Goal: Transaction & Acquisition: Book appointment/travel/reservation

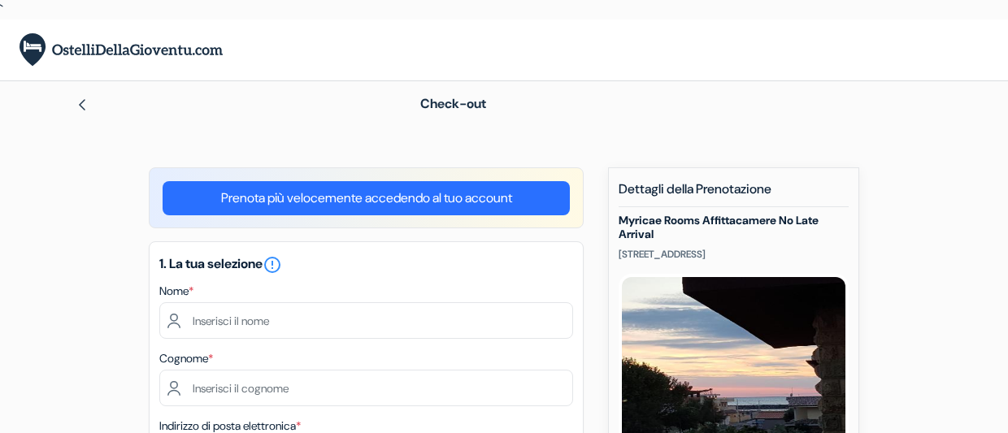
click at [81, 105] on img at bounding box center [82, 104] width 13 height 13
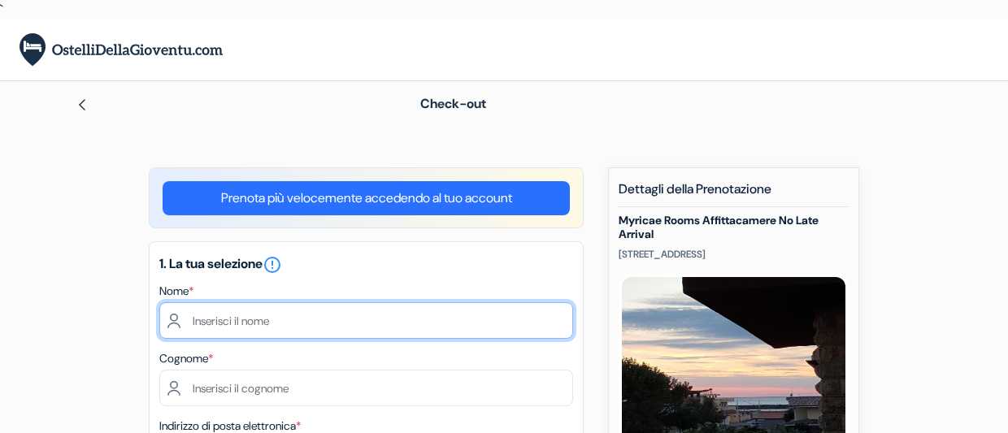
click at [337, 329] on input "text" at bounding box center [366, 320] width 414 height 37
type input "Selene"
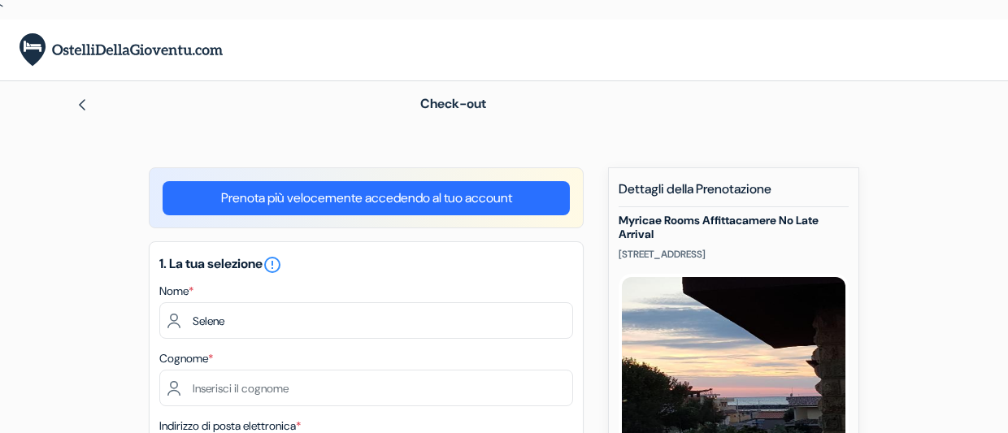
click at [352, 352] on div "Cognome *" at bounding box center [366, 378] width 414 height 58
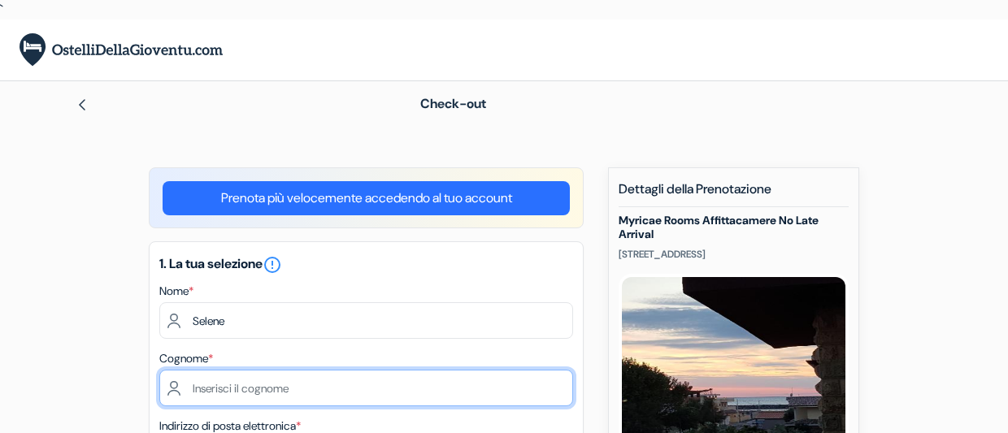
click at [348, 380] on input "text" at bounding box center [366, 388] width 414 height 37
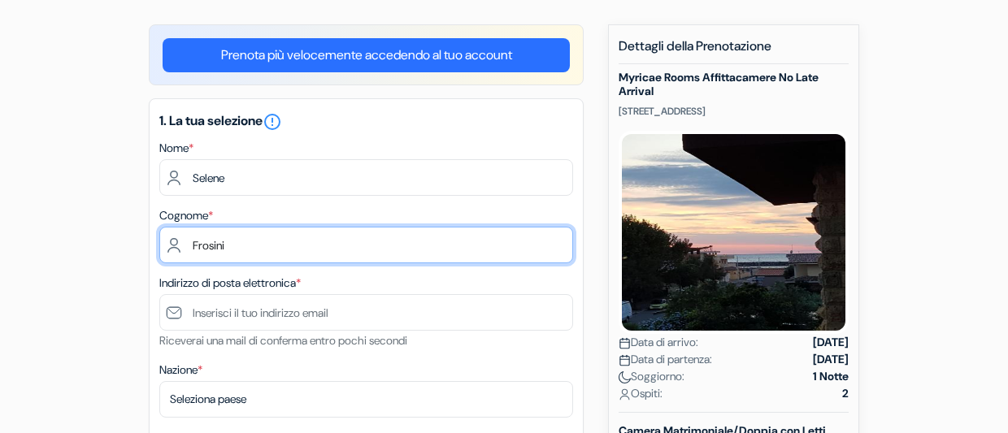
scroll to position [144, 0]
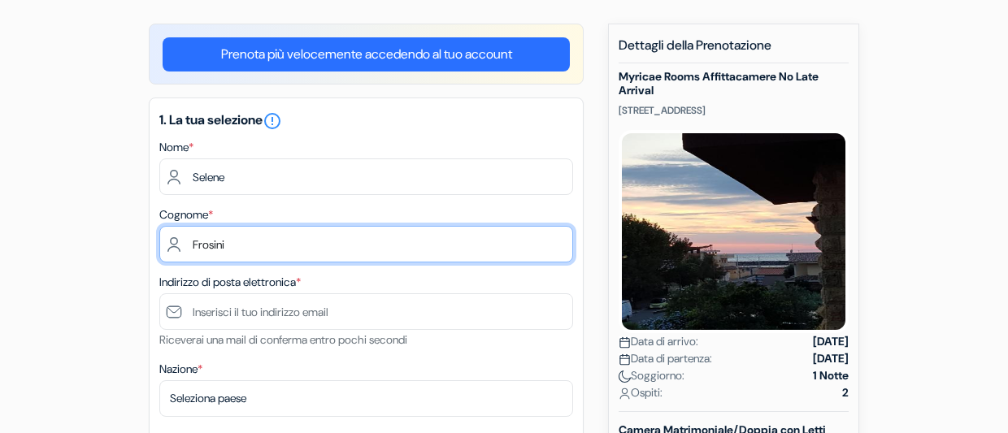
type input "Frosini"
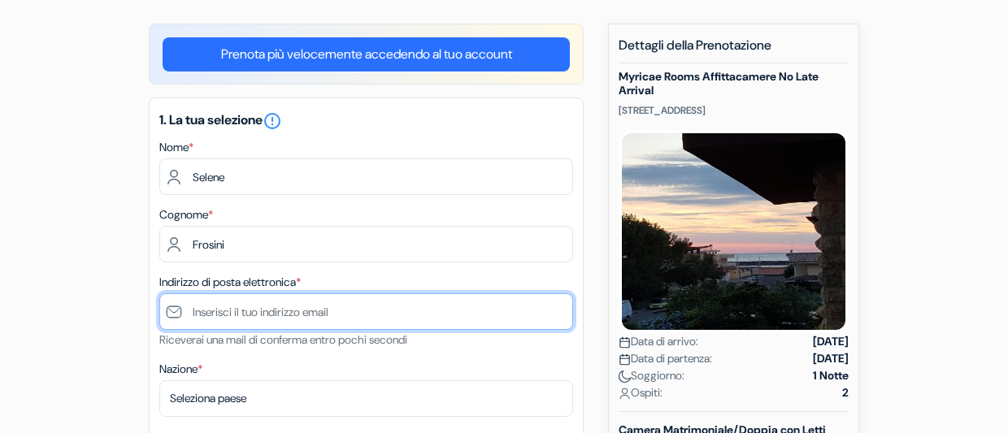
click at [359, 315] on input "text" at bounding box center [366, 311] width 414 height 37
type input "selene_frosini@yahoo.it"
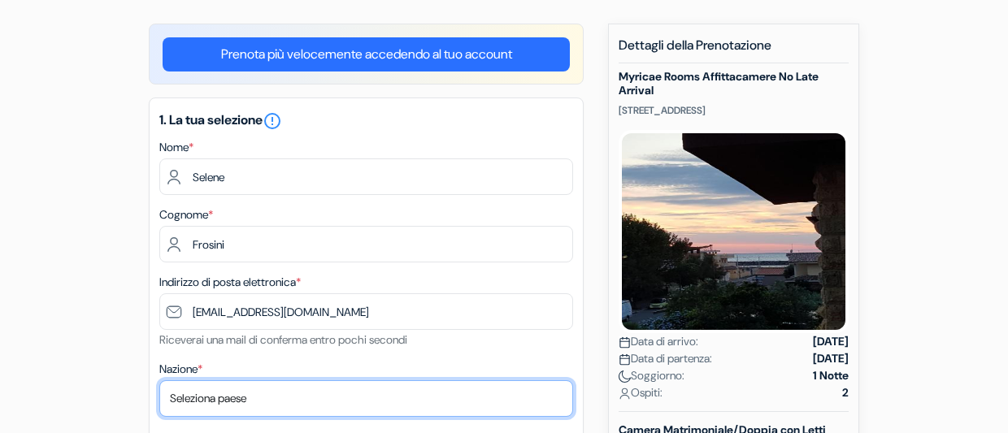
click at [224, 402] on select "Seleziona paese Abkhazia Afghanistan Albania Algeria Andorra Angola Anguilla An…" at bounding box center [366, 398] width 414 height 37
select select "it"
click option "[GEOGRAPHIC_DATA]" at bounding box center [0, 0] width 0 height 0
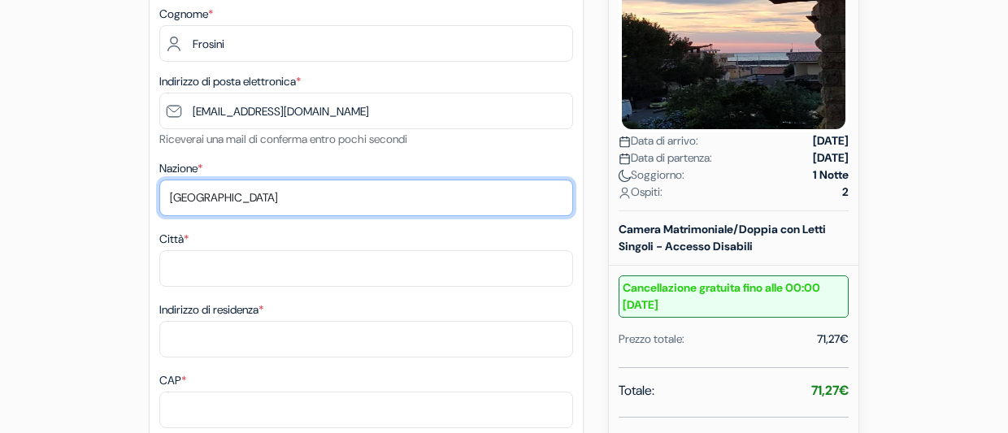
scroll to position [346, 0]
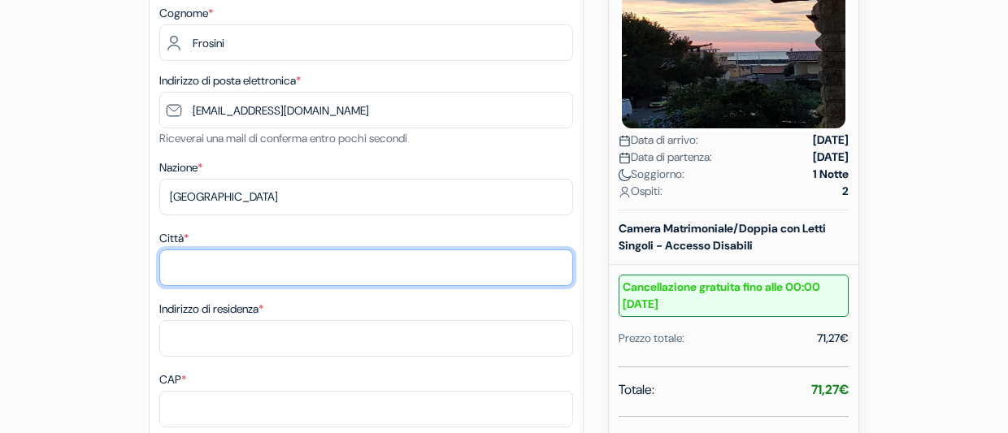
click at [273, 267] on input "Città *" at bounding box center [366, 268] width 414 height 37
type input "Carrara"
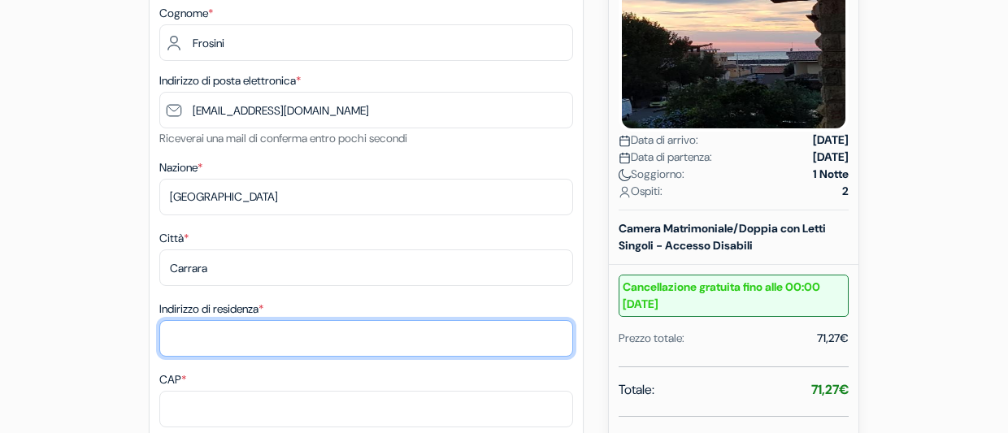
click at [269, 354] on input "Indirizzo di residenza *" at bounding box center [366, 338] width 414 height 37
type input "Via Alfio MAggiani 153b"
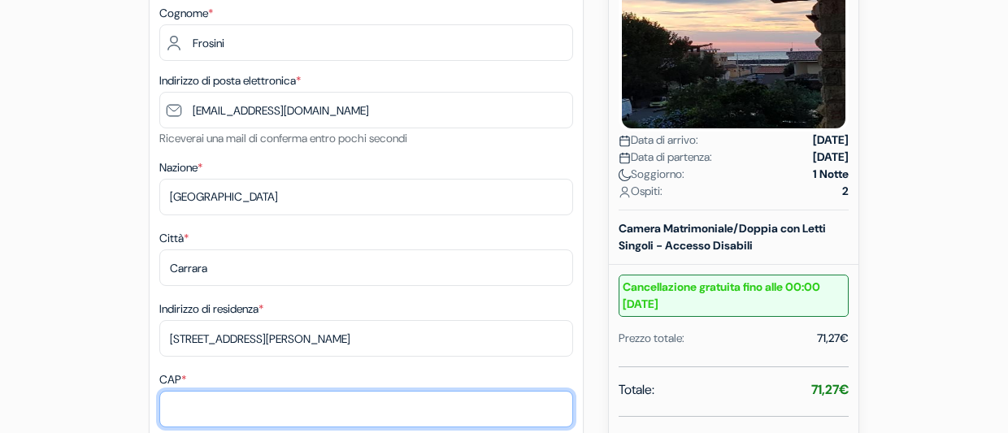
click at [254, 408] on input "CAP *" at bounding box center [366, 409] width 414 height 37
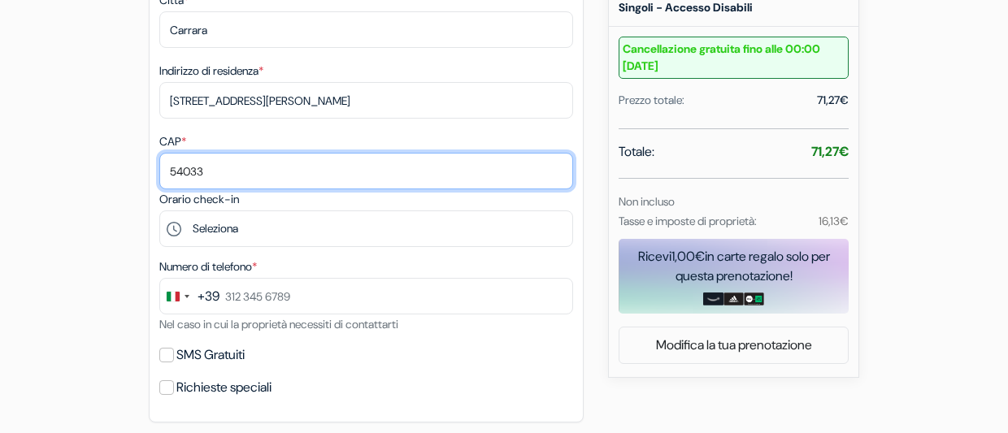
scroll to position [592, 0]
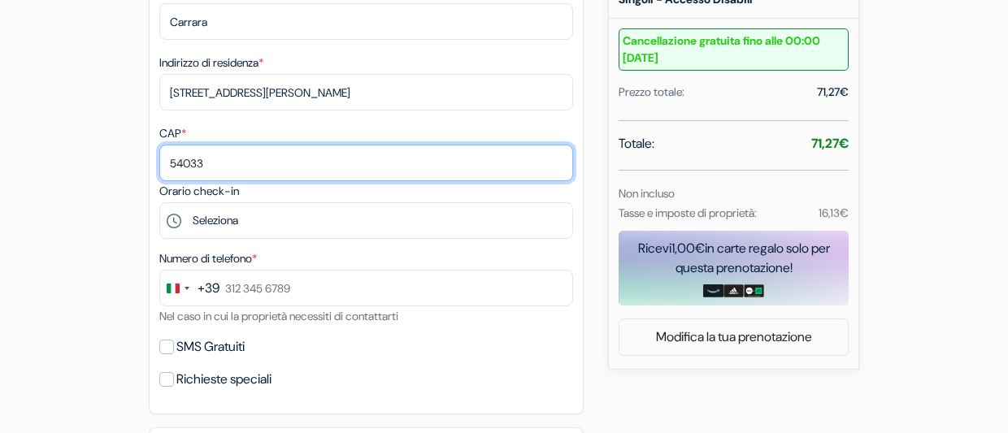
type input "54033"
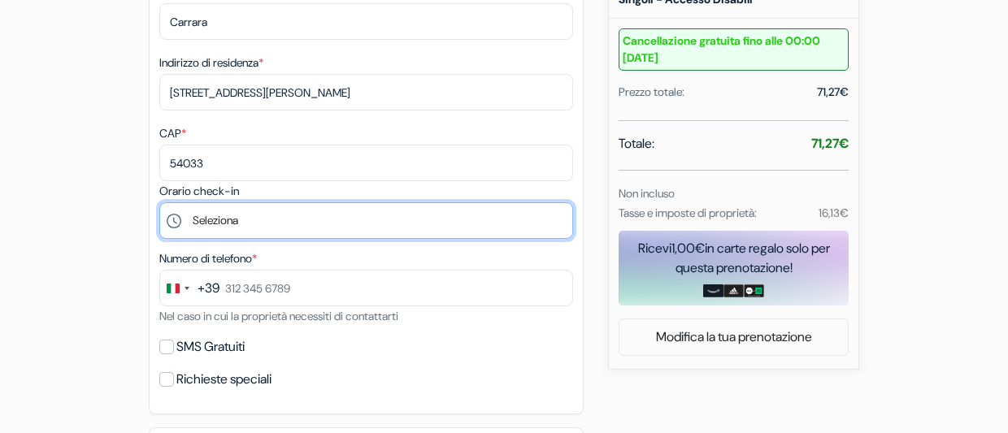
select select "19"
click option "19:00" at bounding box center [0, 0] width 0 height 0
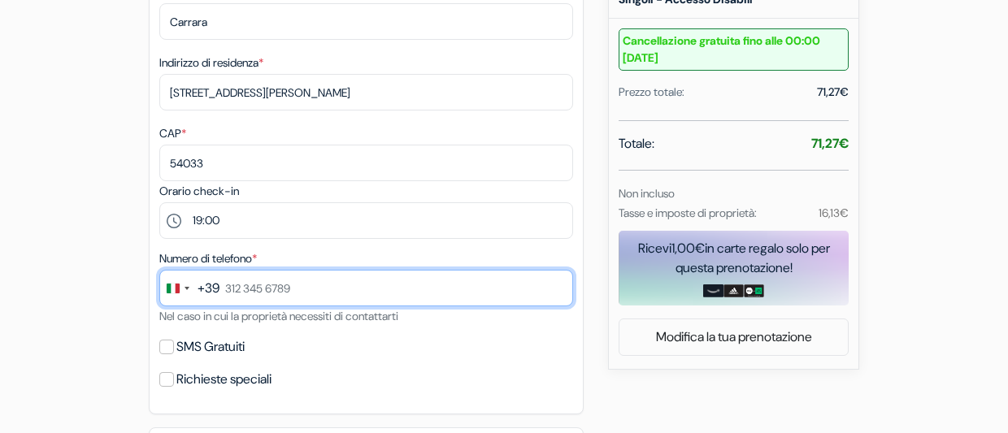
click at [372, 291] on input "text" at bounding box center [366, 288] width 414 height 37
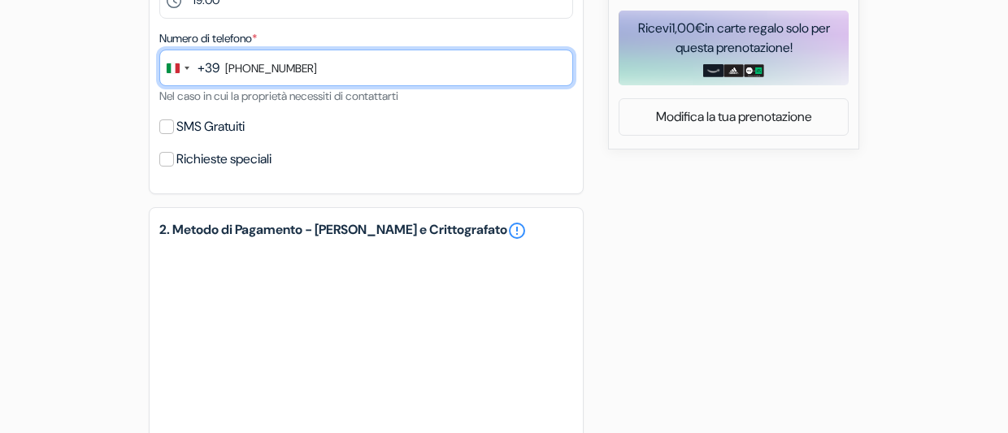
scroll to position [817, 0]
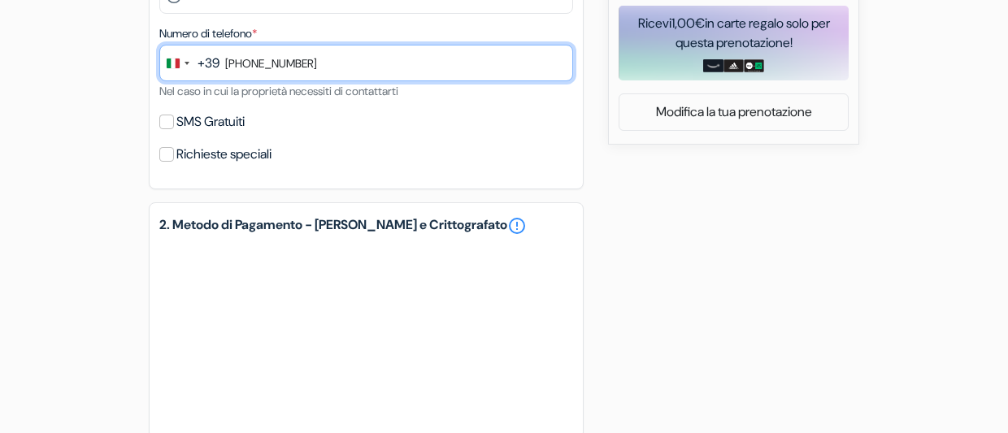
type input "328 407 7146"
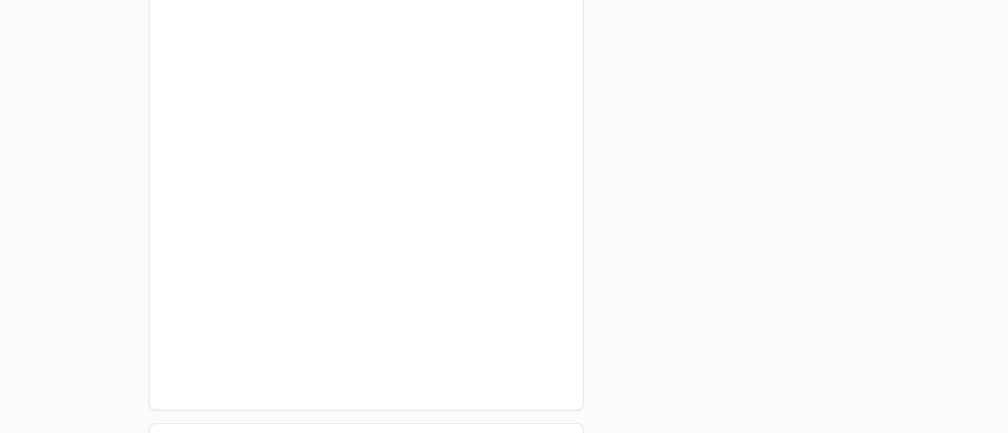
scroll to position [0, 0]
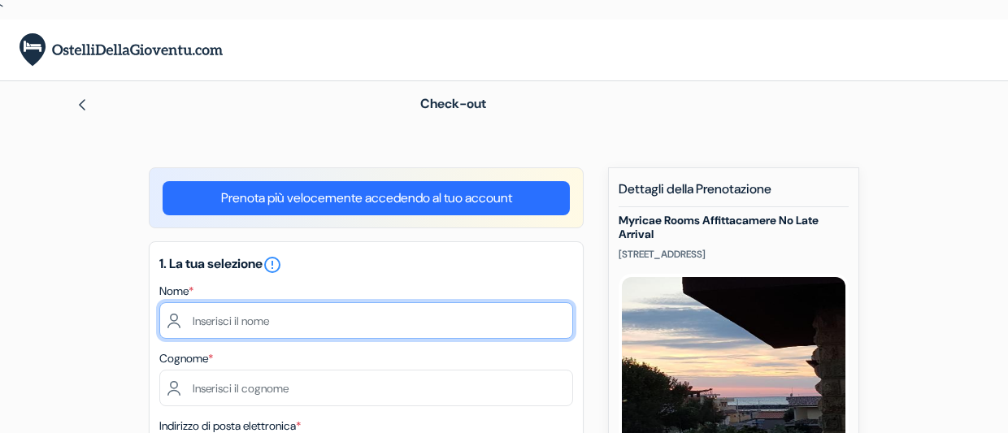
click at [331, 319] on input "text" at bounding box center [366, 320] width 414 height 37
type input "Selene"
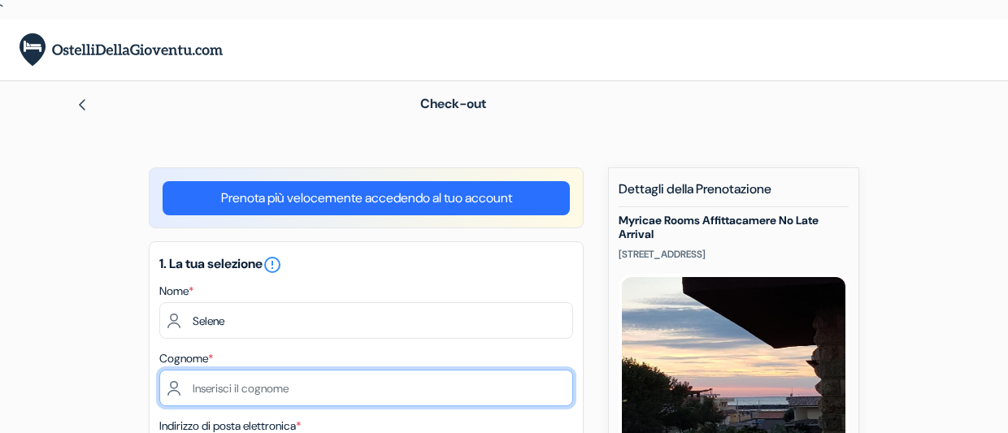
click at [305, 397] on input "text" at bounding box center [366, 388] width 414 height 37
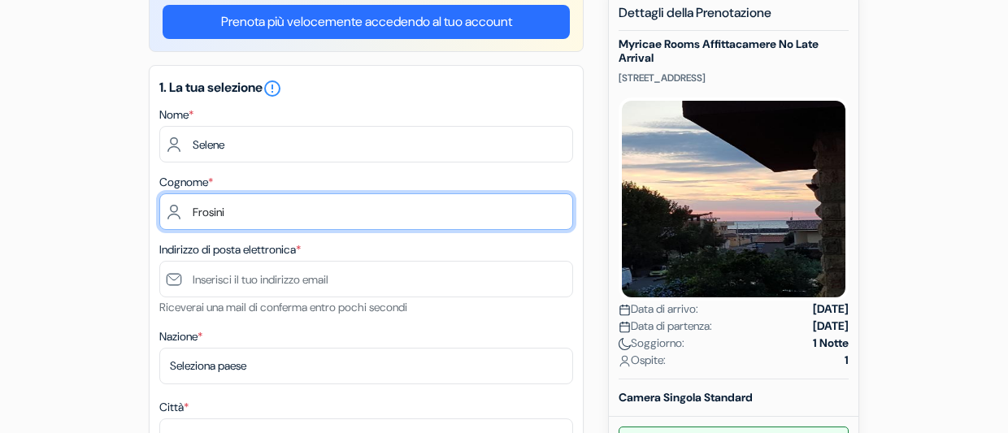
type input "Frosini"
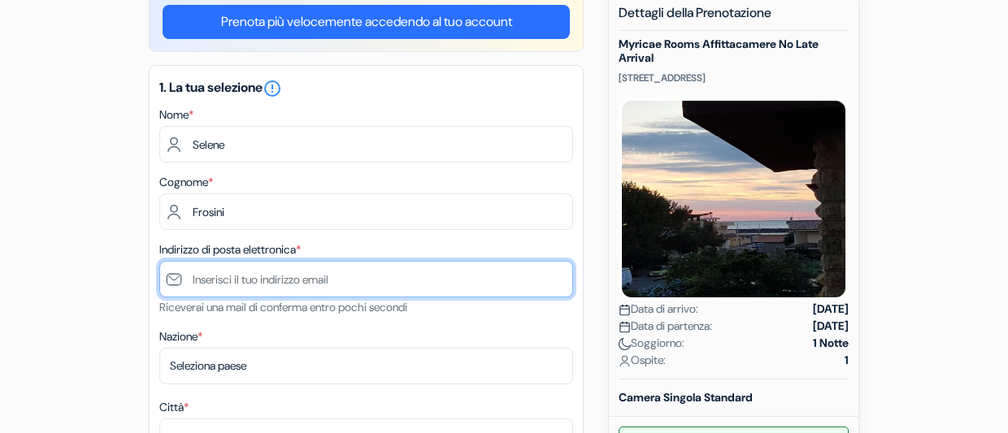
click at [290, 276] on input "text" at bounding box center [366, 279] width 414 height 37
type input "selene_frosini@yahoo.it"
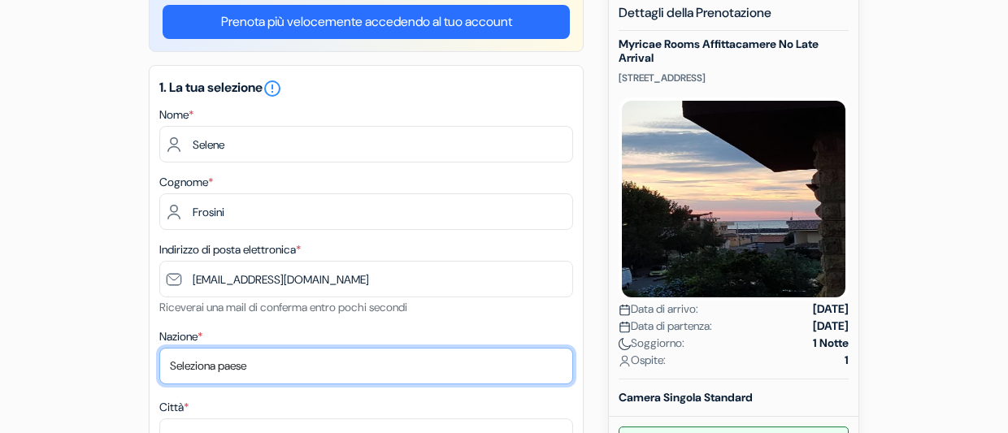
click at [263, 367] on select "Seleziona paese Abkhazia Afghanistan Albania Algeria Andorra Angola Anguilla An…" at bounding box center [366, 366] width 414 height 37
select select "it"
click option "[GEOGRAPHIC_DATA]" at bounding box center [0, 0] width 0 height 0
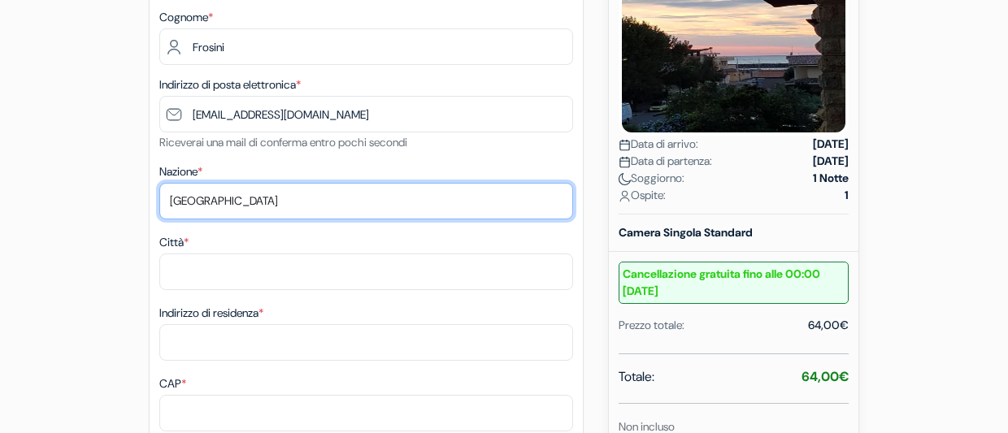
scroll to position [376, 0]
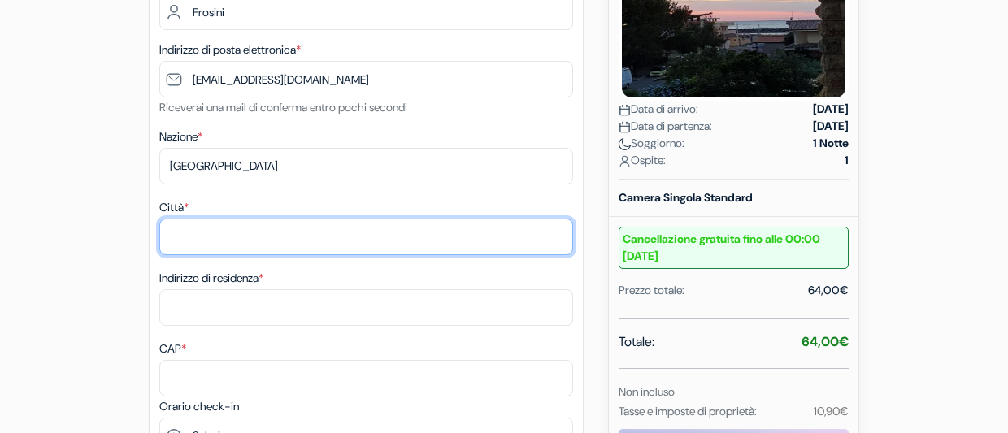
click at [269, 250] on input "Città *" at bounding box center [366, 237] width 414 height 37
type input "Carrara"
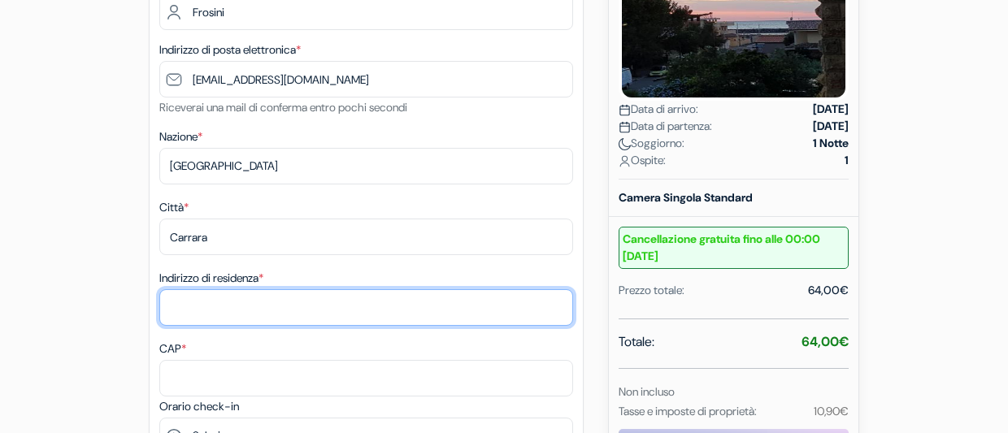
click at [277, 307] on input "Indirizzo di residenza *" at bounding box center [366, 307] width 414 height 37
type input "Via Alfio Maggiani 153b"
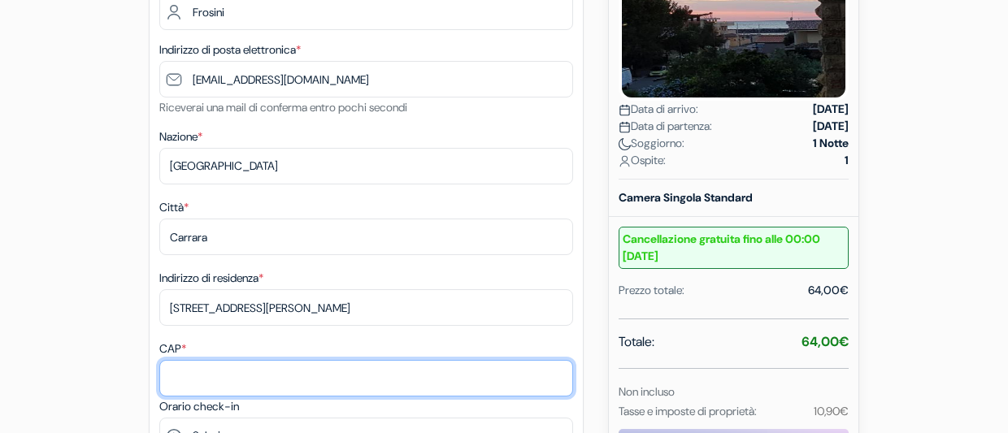
click at [269, 384] on input "CAP *" at bounding box center [366, 378] width 414 height 37
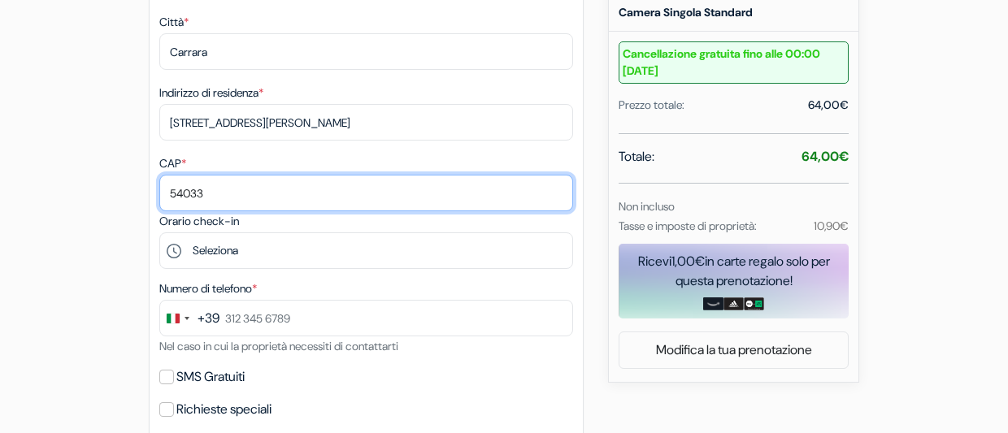
scroll to position [564, 0]
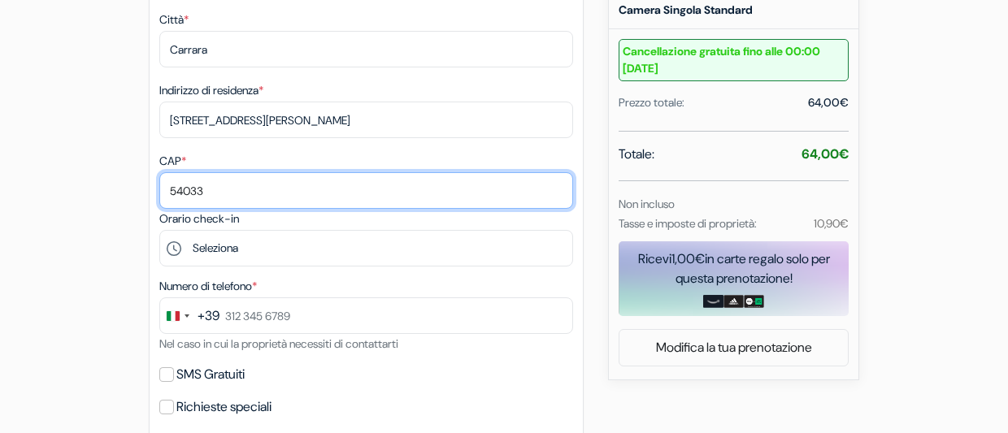
type input "54033"
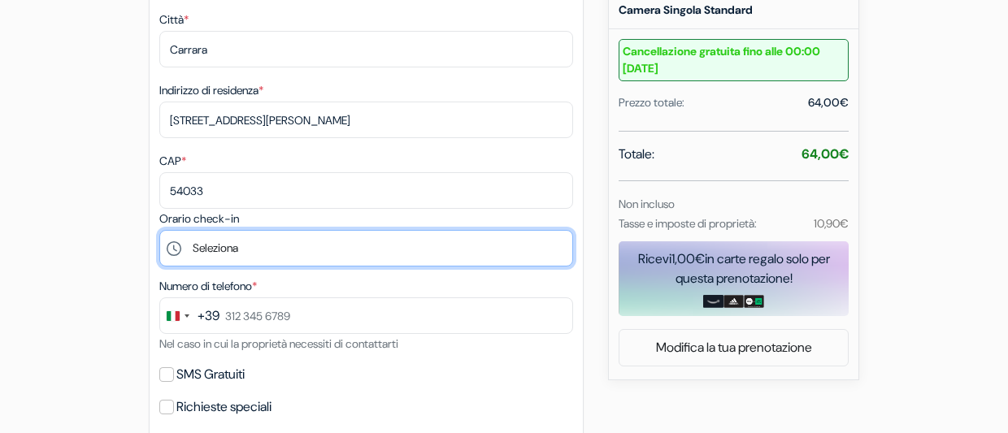
click at [311, 253] on select "Seleziona 16:00 17:00 18:00 19:00 20:00 21:00" at bounding box center [366, 248] width 414 height 37
select select "19"
click option "19:00" at bounding box center [0, 0] width 0 height 0
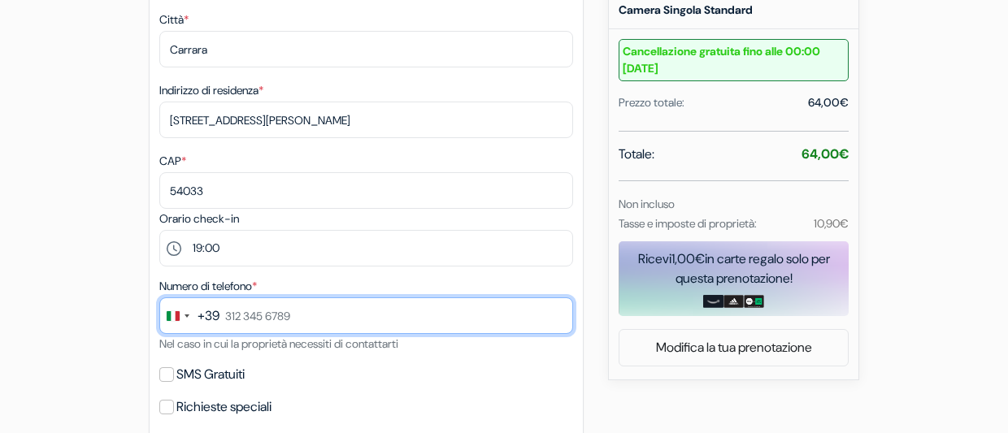
click at [267, 315] on input "text" at bounding box center [366, 316] width 414 height 37
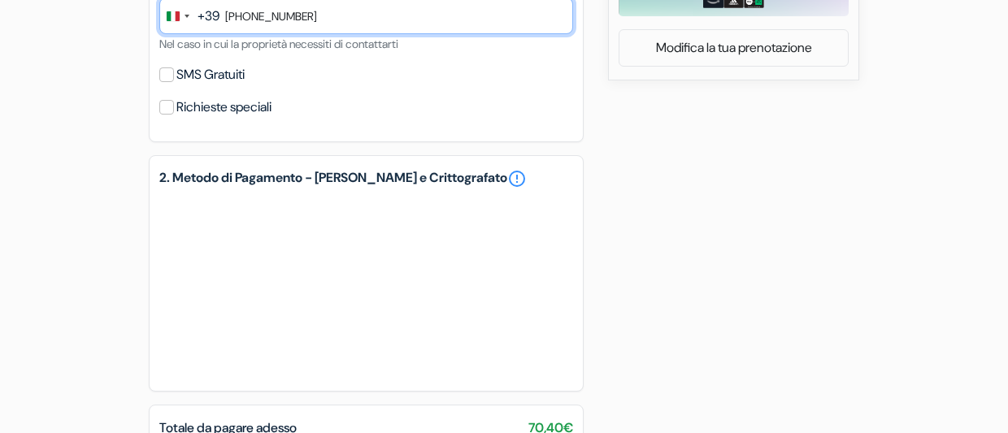
scroll to position [889, 0]
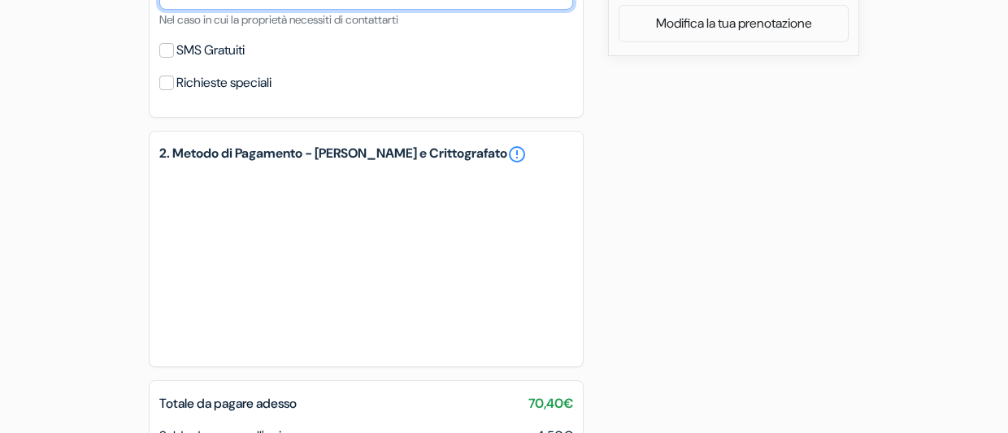
type input "328 407 7146"
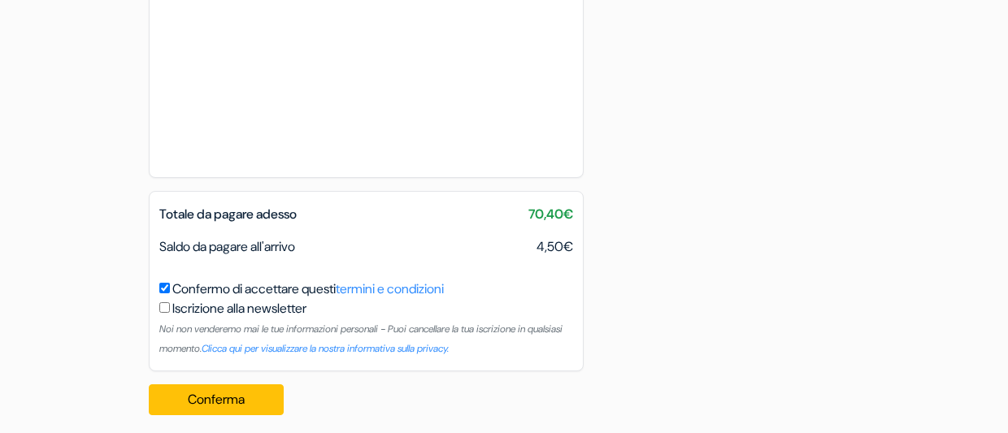
scroll to position [1350, 0]
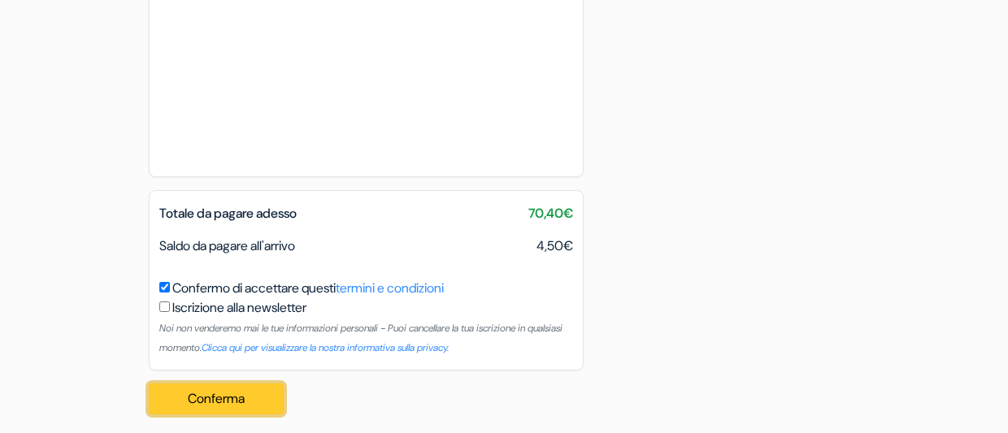
click at [258, 405] on button "Conferma Loading..." at bounding box center [216, 399] width 135 height 31
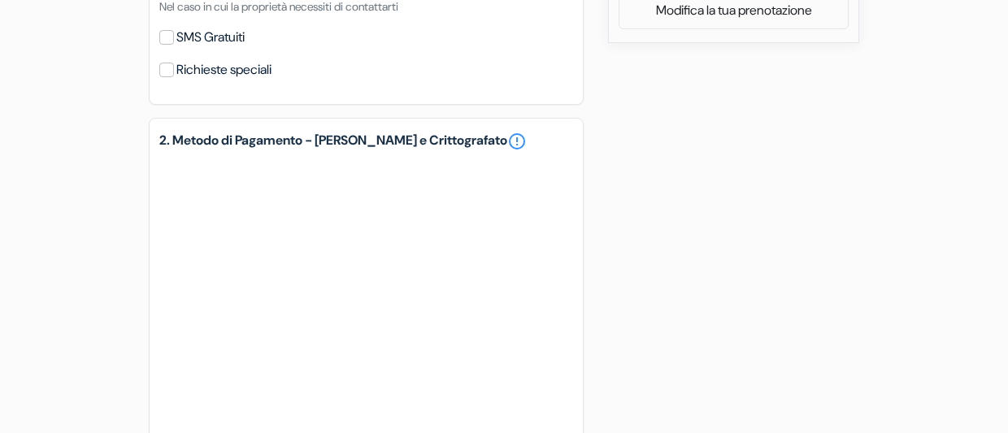
scroll to position [1363, 0]
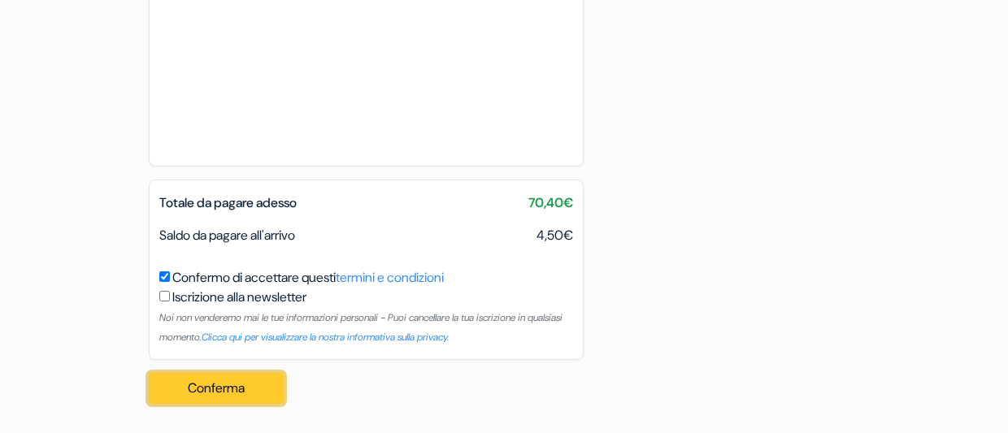
click at [250, 392] on button "Conferma Loading..." at bounding box center [216, 388] width 135 height 31
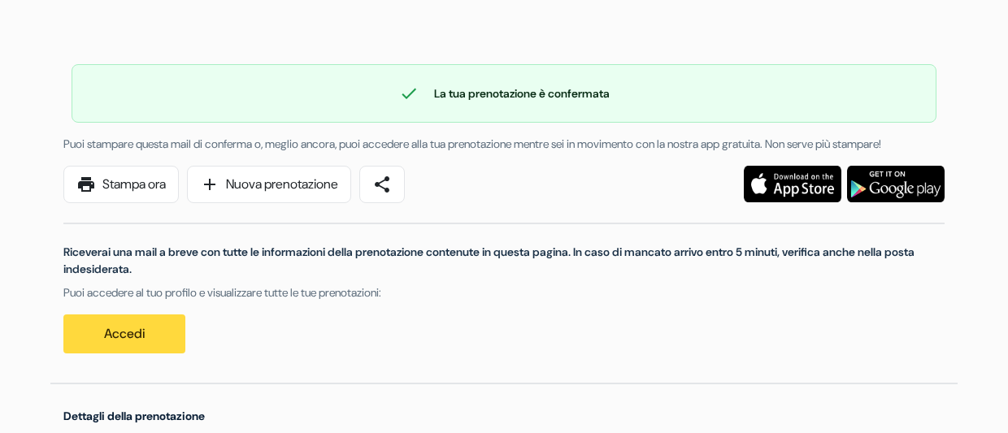
scroll to position [98, 0]
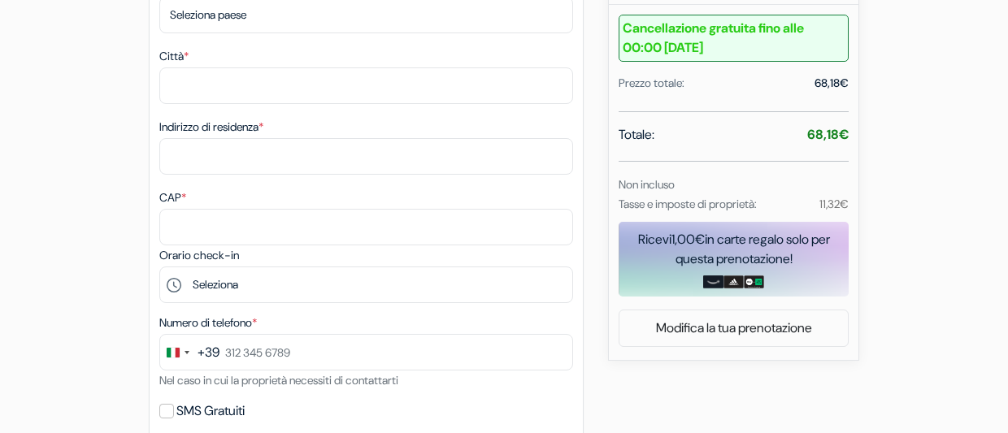
scroll to position [439, 0]
